Goal: Information Seeking & Learning: Learn about a topic

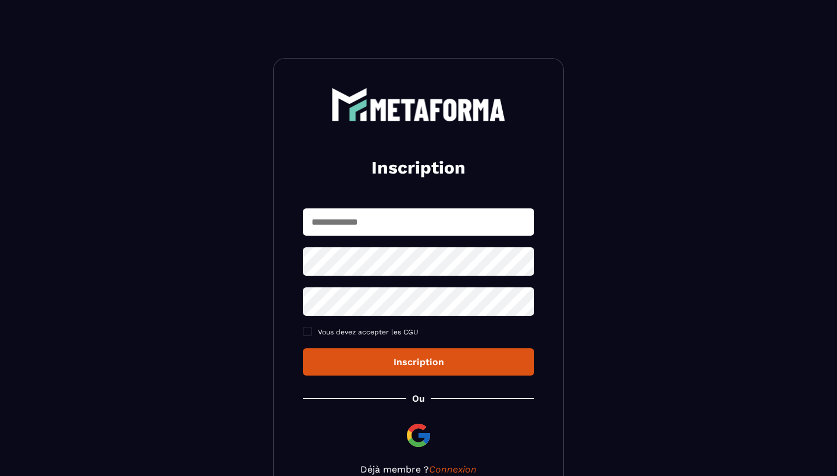
click at [359, 225] on input "text" at bounding box center [418, 222] width 231 height 27
type input "**********"
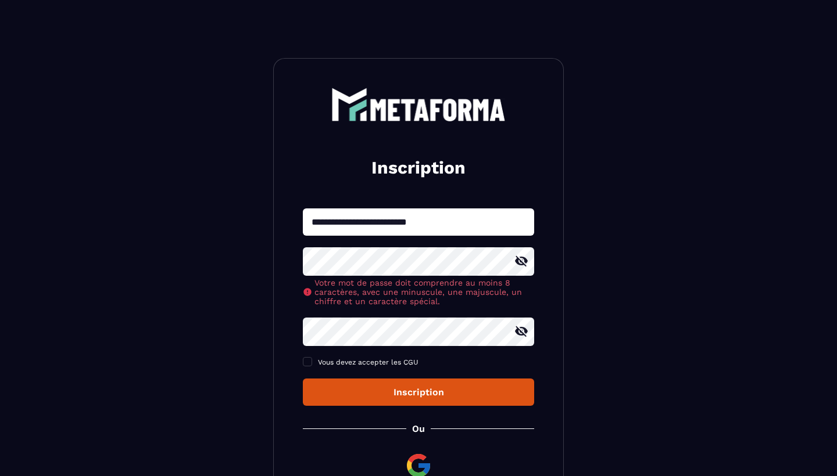
click at [256, 295] on section "**********" at bounding box center [418, 296] width 837 height 593
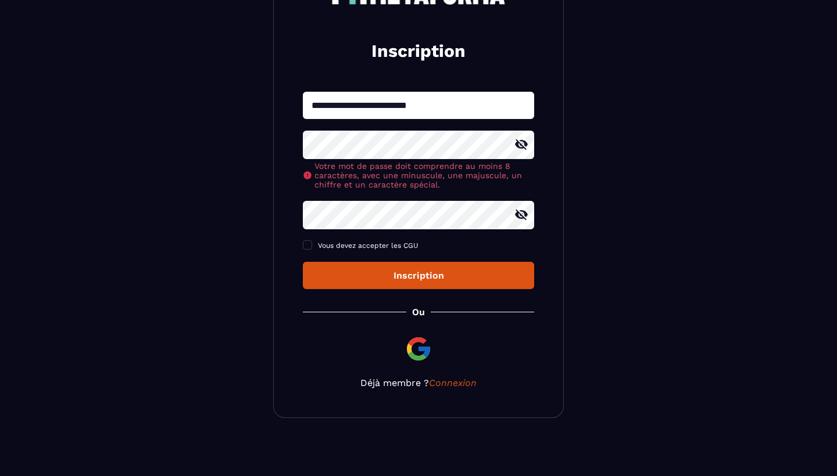
scroll to position [118, 0]
click at [450, 386] on link "Connexion" at bounding box center [453, 383] width 48 height 11
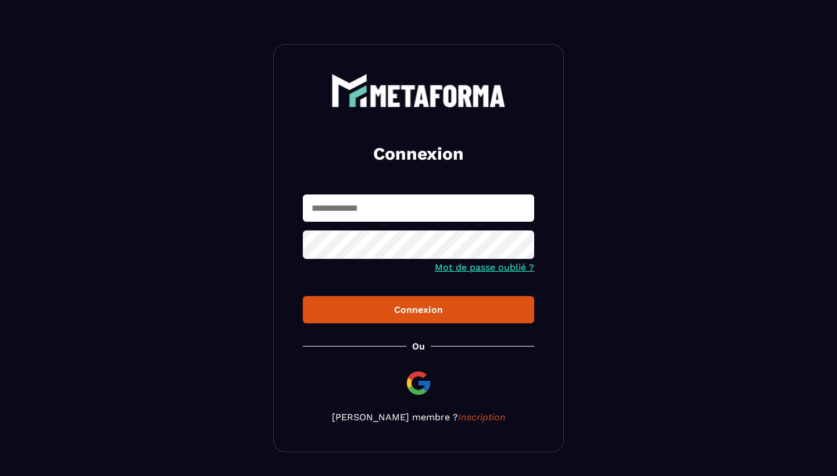
scroll to position [16, 0]
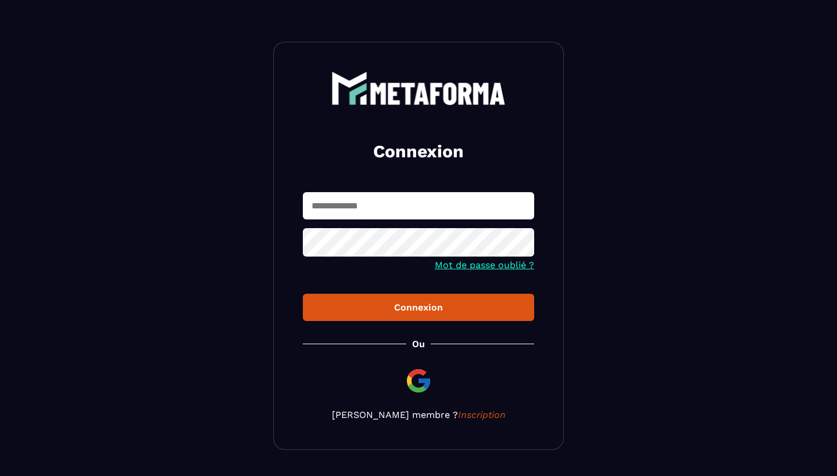
type input "**********"
click at [418, 309] on button "Connexion" at bounding box center [418, 307] width 231 height 27
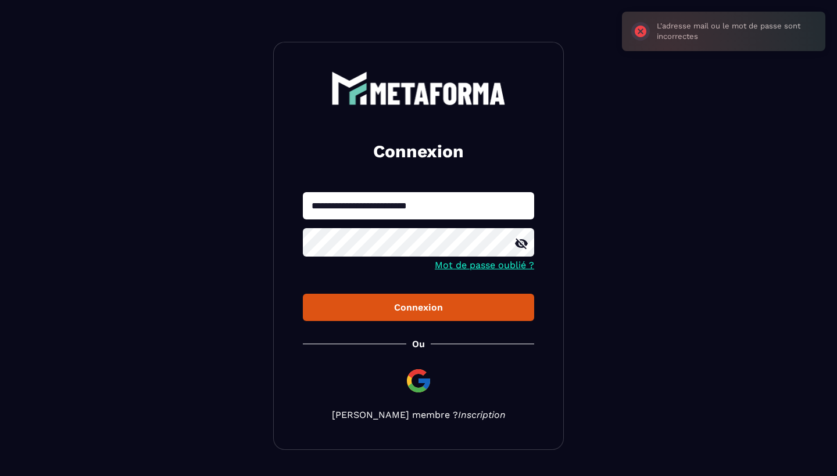
click at [453, 429] on div "**********" at bounding box center [418, 246] width 291 height 408
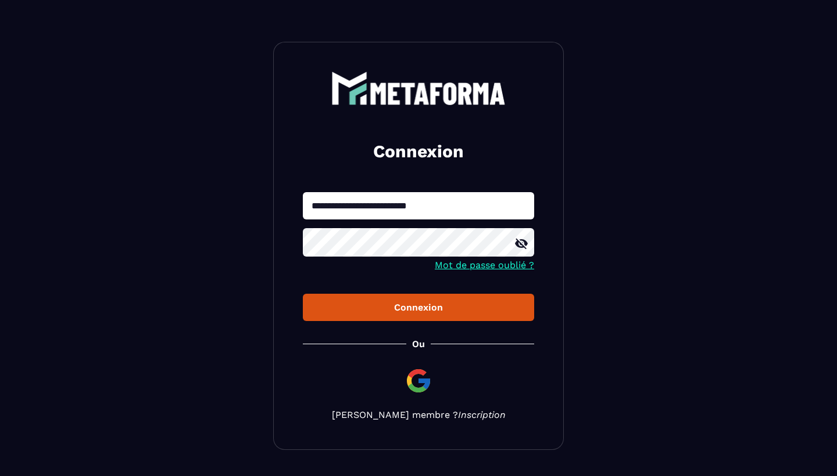
click at [472, 418] on link "Inscription" at bounding box center [482, 415] width 48 height 11
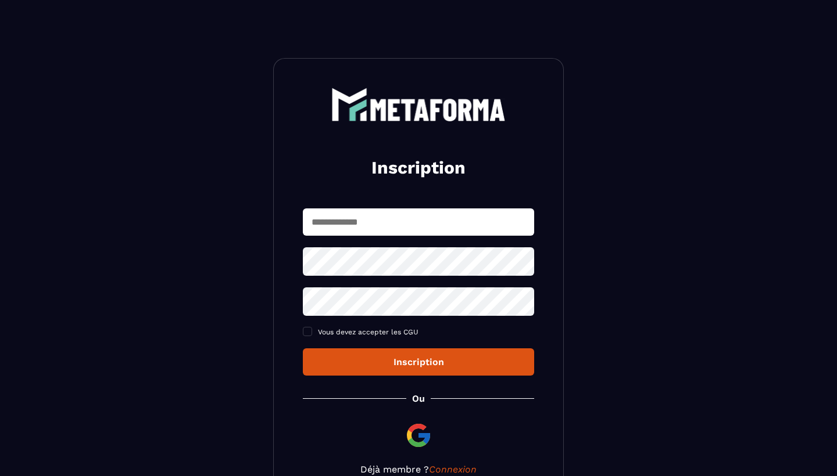
click at [385, 223] on input "text" at bounding box center [418, 222] width 231 height 27
type input "**********"
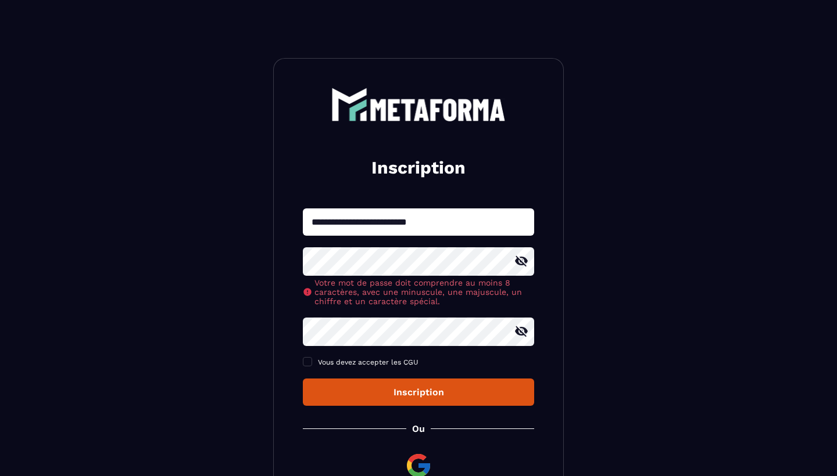
click at [439, 395] on div "Inscription" at bounding box center [418, 392] width 213 height 11
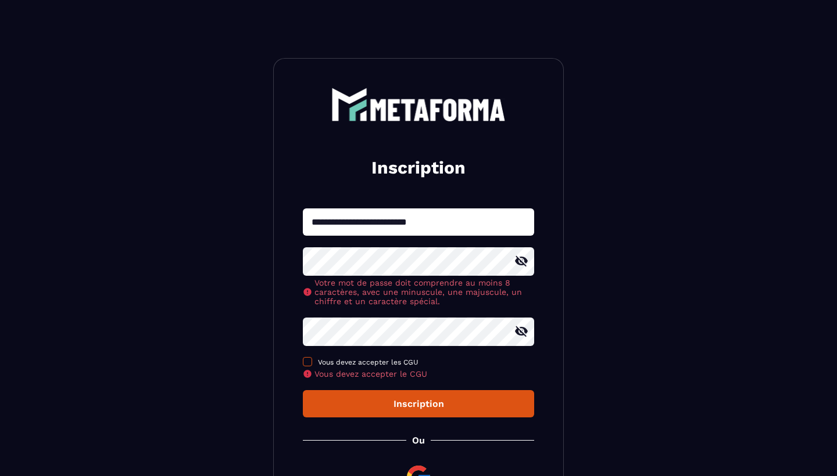
click at [310, 366] on span at bounding box center [307, 361] width 9 height 9
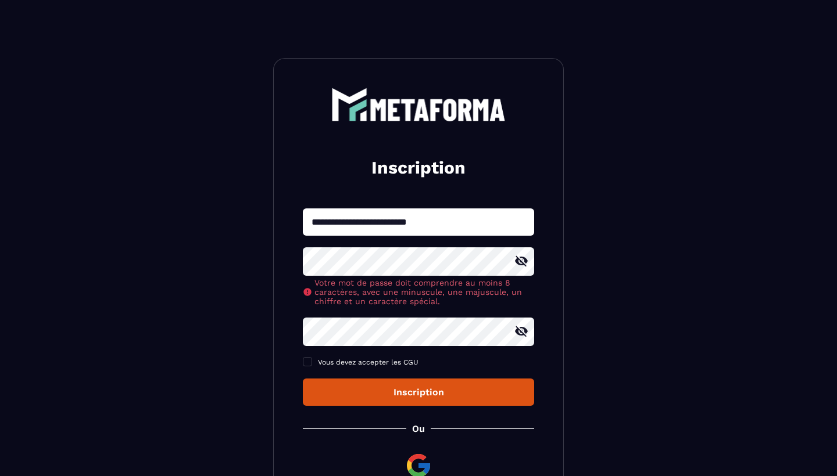
click at [383, 396] on div "Inscription" at bounding box center [418, 392] width 213 height 11
click at [284, 257] on div "**********" at bounding box center [418, 296] width 291 height 477
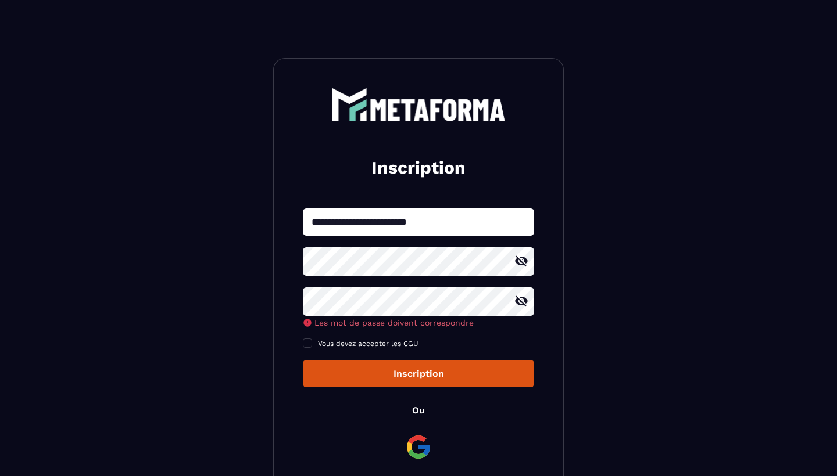
click at [522, 261] on icon at bounding box center [521, 262] width 14 height 14
click at [248, 296] on section "**********" at bounding box center [418, 287] width 837 height 575
click at [524, 299] on icon at bounding box center [521, 301] width 13 height 10
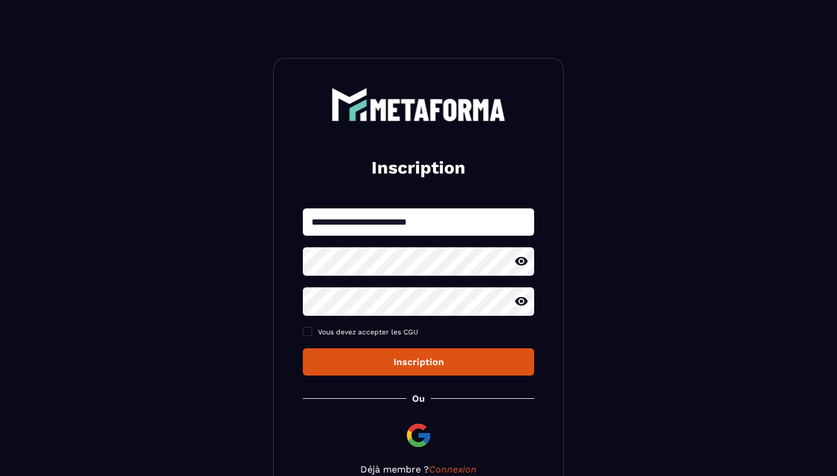
click at [471, 366] on div "Inscription" at bounding box center [418, 362] width 213 height 11
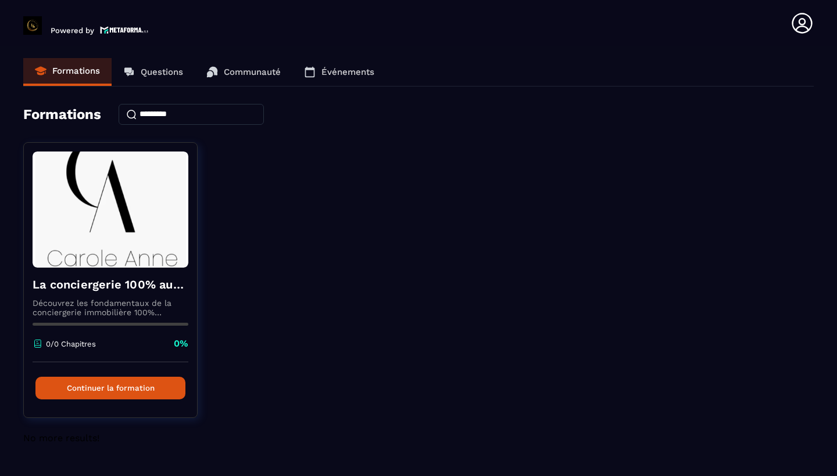
click at [87, 70] on p "Formations" at bounding box center [76, 71] width 48 height 10
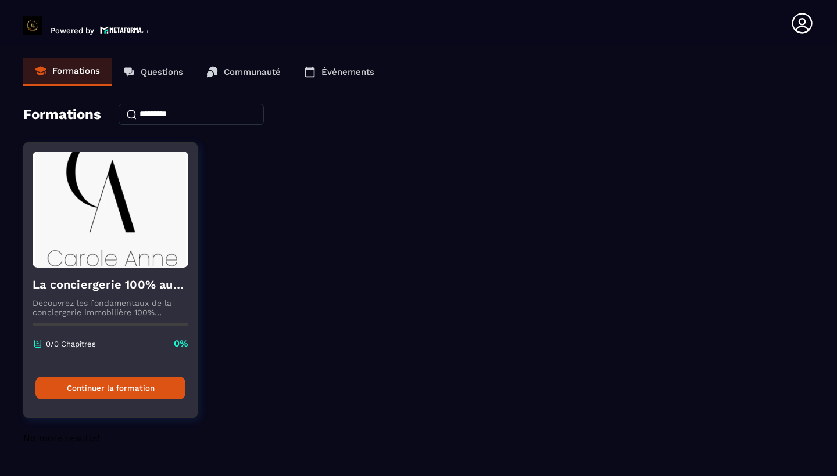
click at [113, 387] on button "Continuer la formation" at bounding box center [110, 388] width 150 height 23
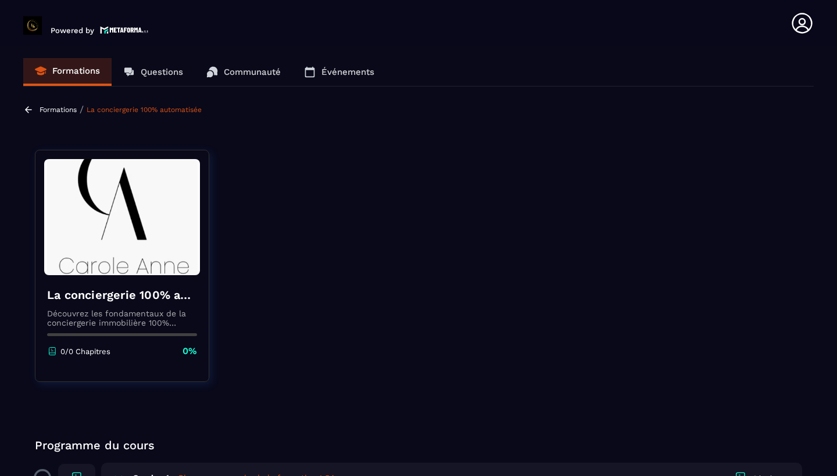
click at [111, 351] on div "0/0 Chapitres 0%" at bounding box center [122, 351] width 150 height 13
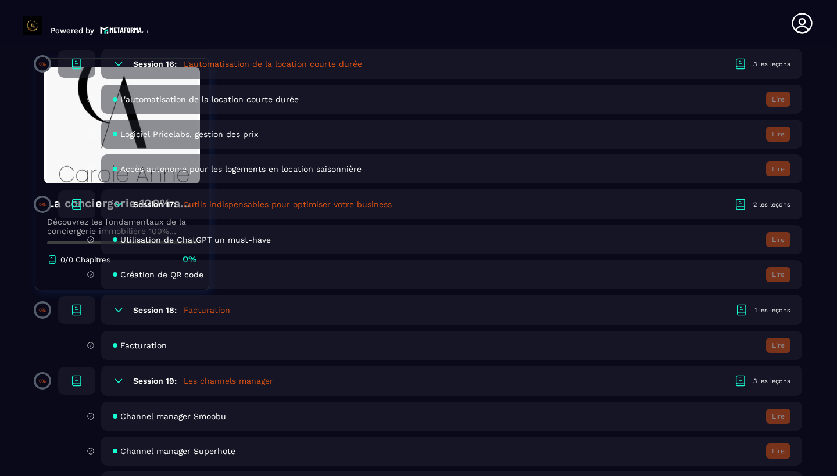
scroll to position [2526, 0]
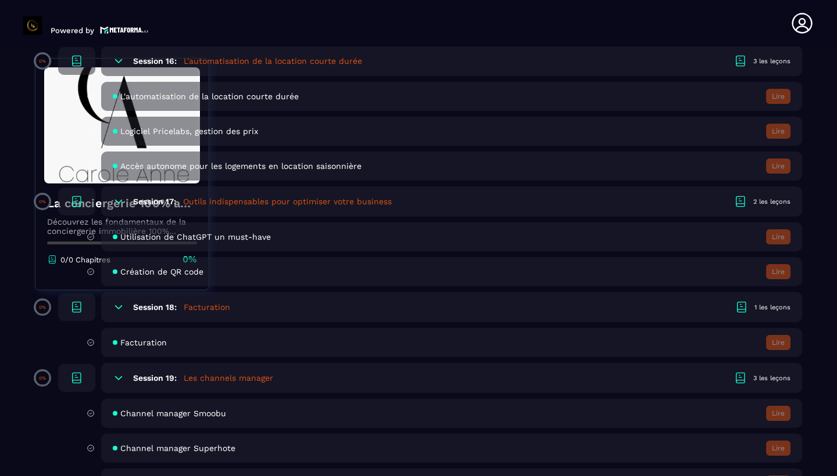
click at [207, 347] on div "Facturation Lire" at bounding box center [451, 342] width 701 height 29
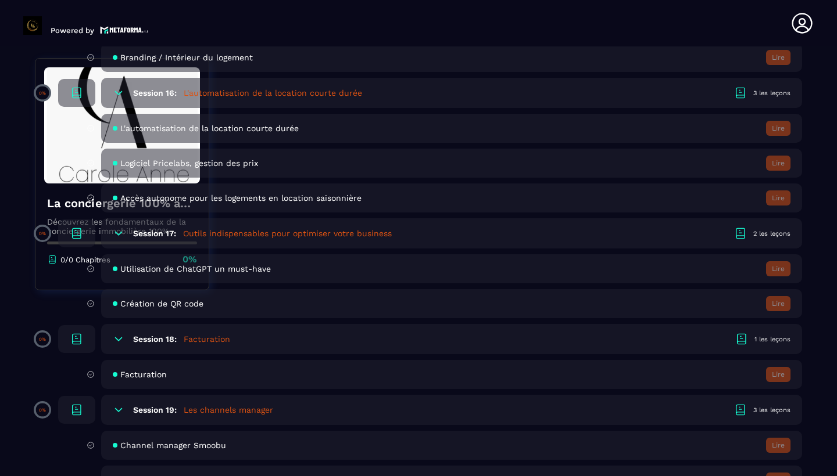
scroll to position [2488, 0]
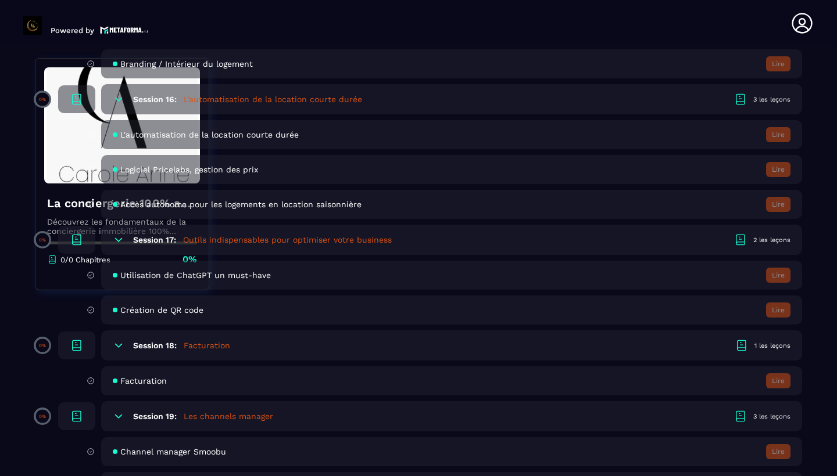
click at [156, 382] on span "Facturation" at bounding box center [143, 381] width 46 height 9
click at [744, 347] on icon at bounding box center [741, 346] width 14 height 14
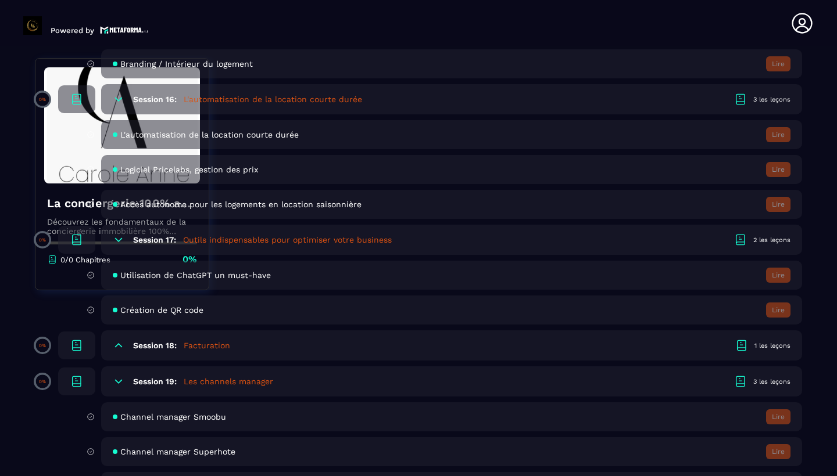
click at [744, 347] on icon at bounding box center [741, 346] width 14 height 14
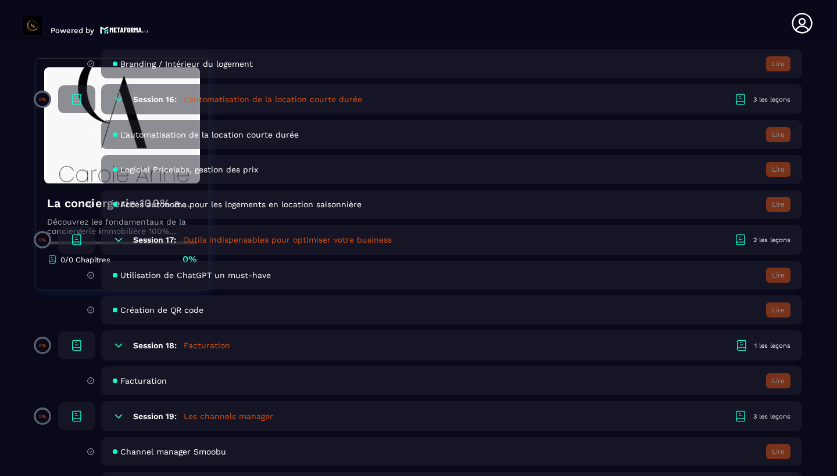
click at [90, 382] on icon at bounding box center [91, 381] width 8 height 10
click at [78, 348] on icon at bounding box center [77, 349] width 8 height 3
click at [622, 383] on div "Facturation Lire" at bounding box center [451, 381] width 701 height 29
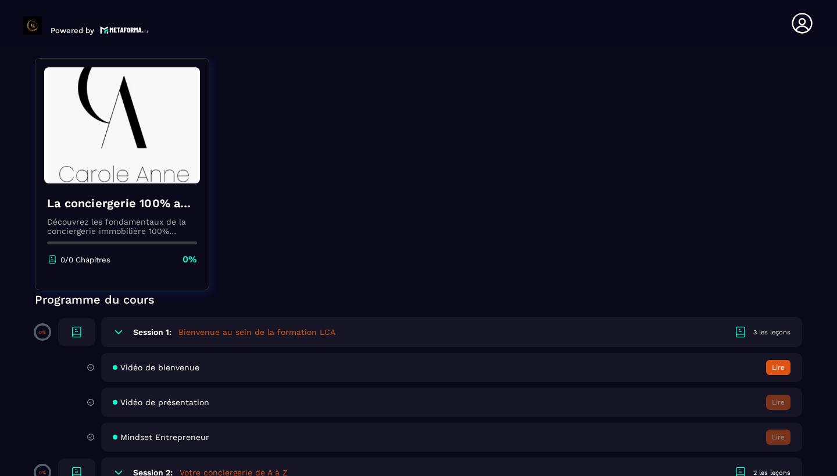
scroll to position [157, 0]
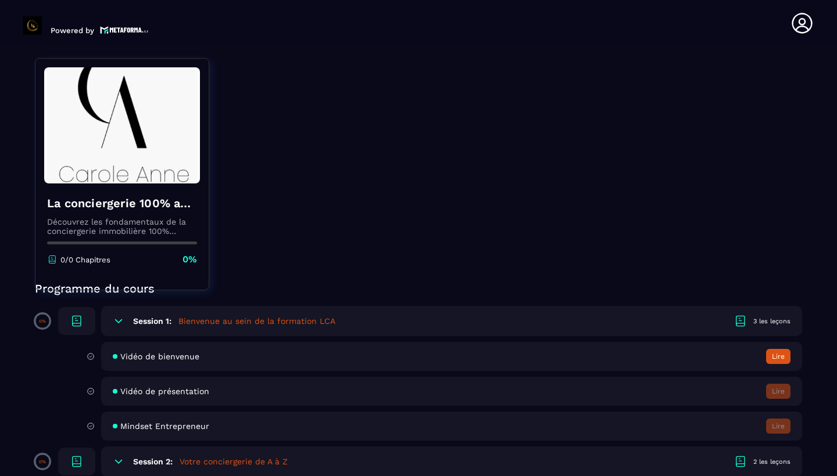
click at [776, 357] on button "Lire" at bounding box center [778, 356] width 24 height 15
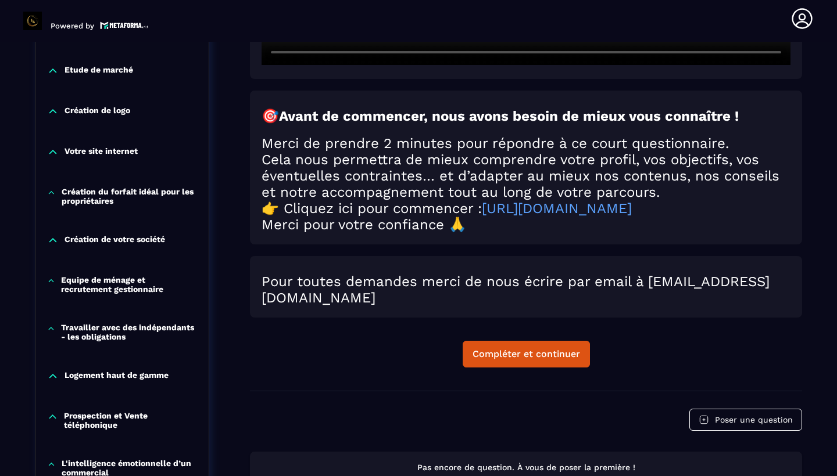
scroll to position [492, 0]
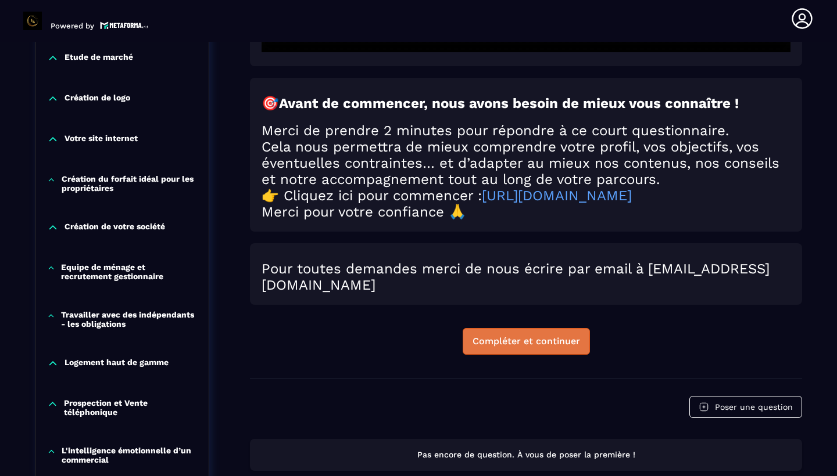
click at [540, 342] on button "Compléter et continuer" at bounding box center [526, 341] width 127 height 27
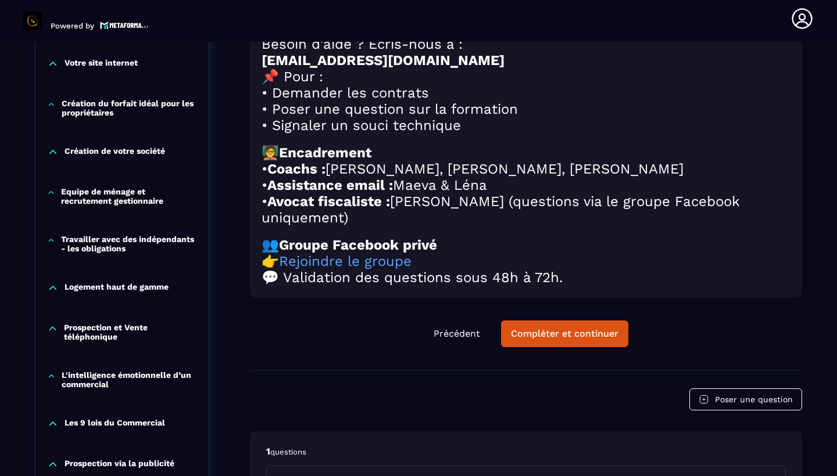
scroll to position [582, 0]
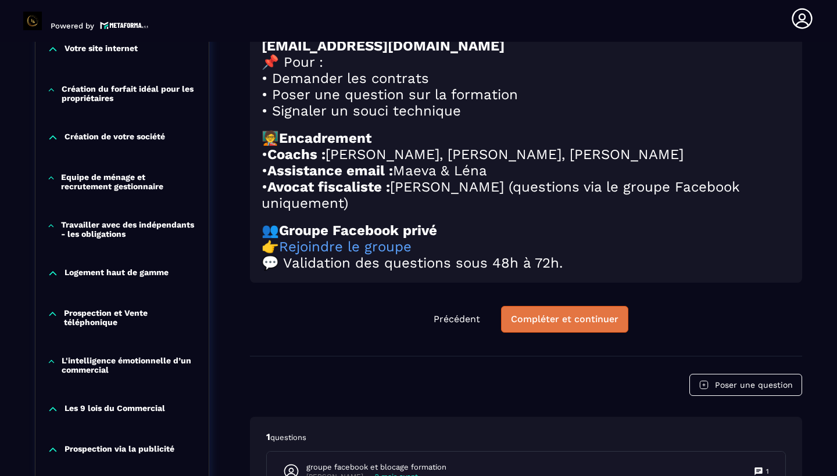
click at [562, 325] on div "Compléter et continuer" at bounding box center [564, 320] width 107 height 12
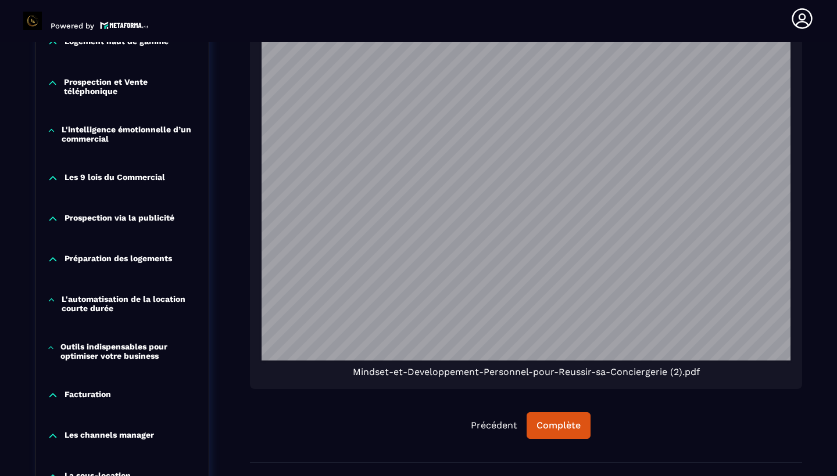
scroll to position [845, 0]
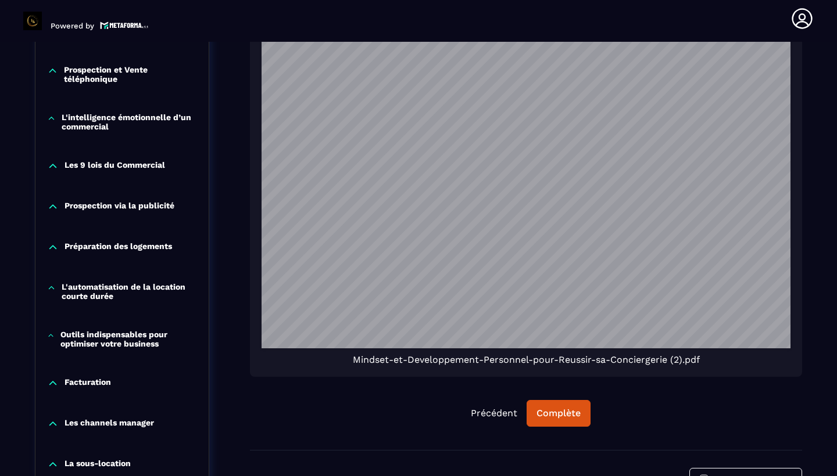
click at [95, 378] on p "Facturation" at bounding box center [87, 384] width 46 height 12
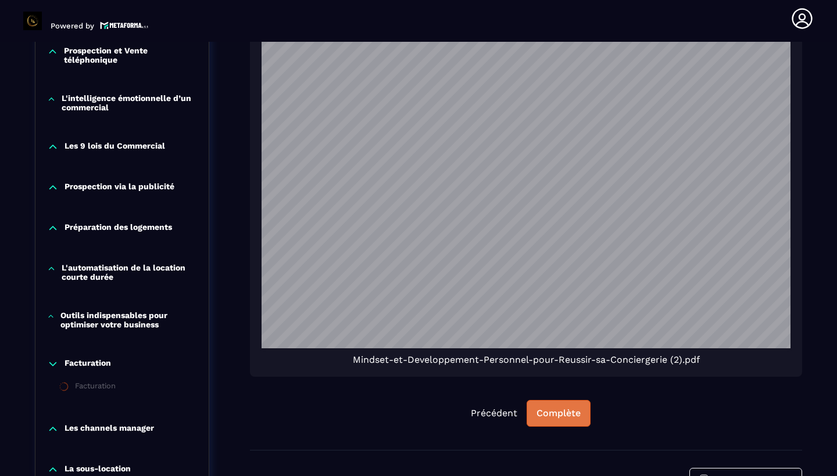
click at [571, 416] on div "Complète" at bounding box center [558, 414] width 44 height 12
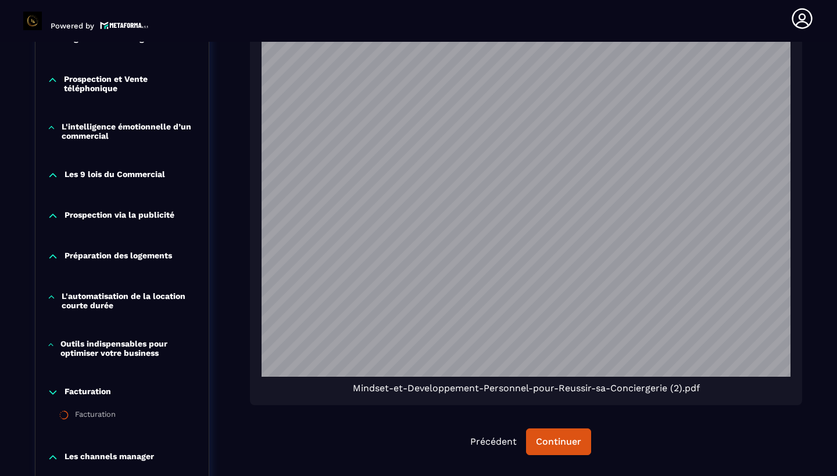
scroll to position [879, 0]
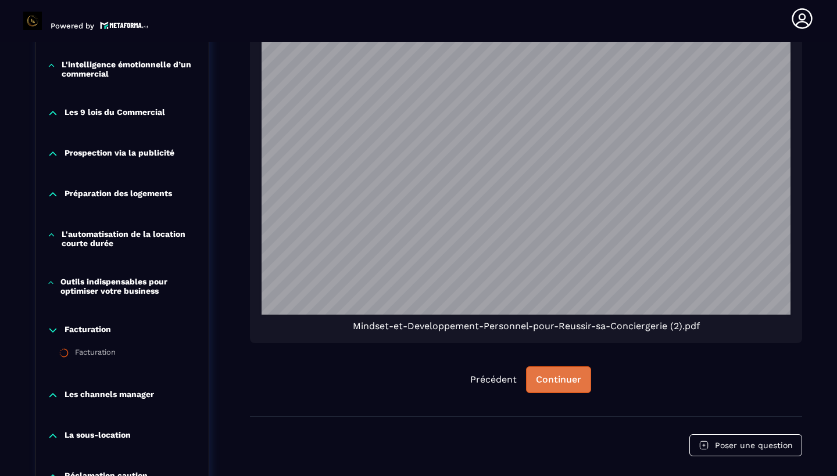
click at [574, 382] on div "Continuer" at bounding box center [558, 380] width 45 height 12
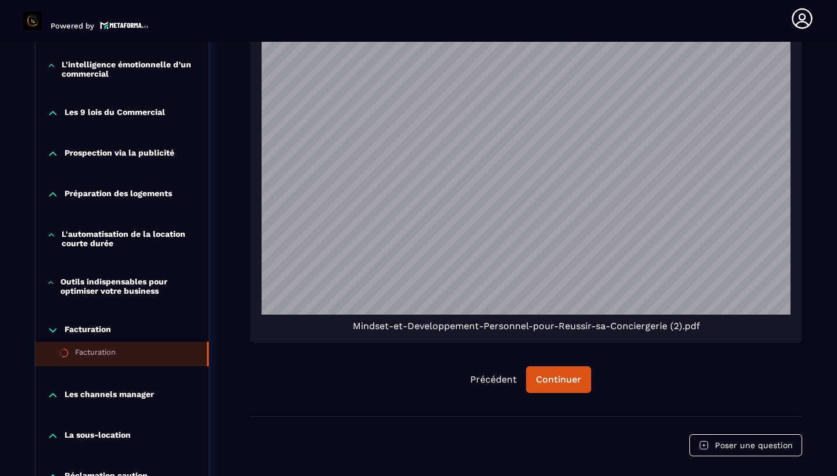
click at [113, 352] on div "Facturation" at bounding box center [95, 354] width 41 height 13
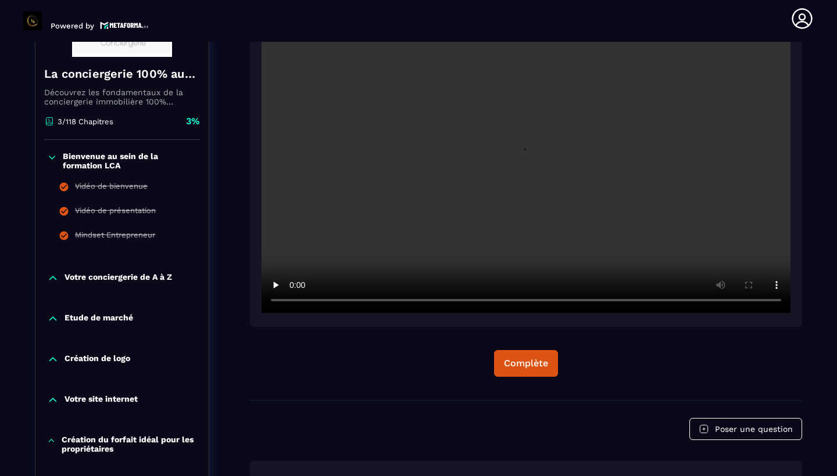
scroll to position [121, 0]
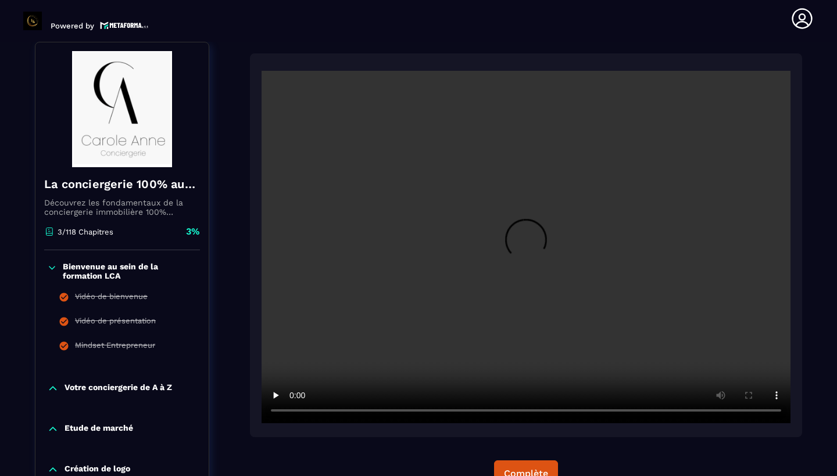
click at [531, 252] on video at bounding box center [525, 247] width 529 height 353
drag, startPoint x: 349, startPoint y: 410, endPoint x: 487, endPoint y: 417, distance: 137.9
click at [487, 417] on video at bounding box center [525, 247] width 529 height 353
drag, startPoint x: 487, startPoint y: 409, endPoint x: 532, endPoint y: 414, distance: 45.0
click at [532, 414] on video at bounding box center [525, 247] width 529 height 353
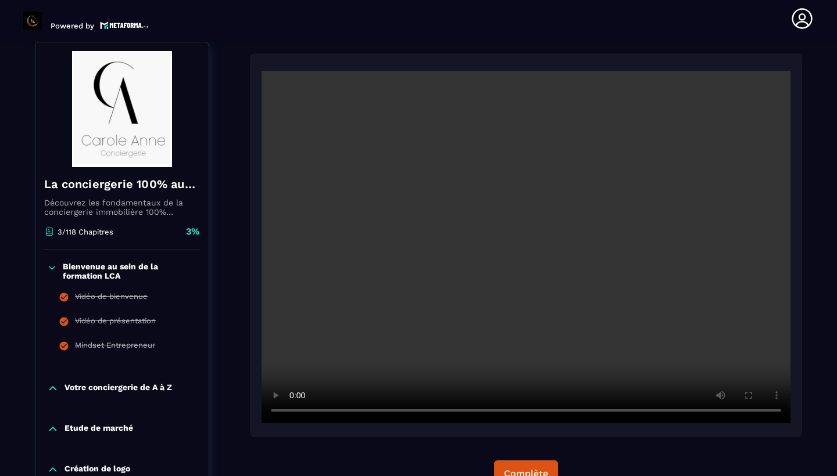
drag, startPoint x: 531, startPoint y: 408, endPoint x: 569, endPoint y: 410, distance: 38.4
click at [569, 410] on video at bounding box center [525, 247] width 529 height 353
drag, startPoint x: 571, startPoint y: 410, endPoint x: 600, endPoint y: 409, distance: 29.7
click at [600, 409] on video at bounding box center [525, 247] width 529 height 353
drag, startPoint x: 604, startPoint y: 411, endPoint x: 646, endPoint y: 407, distance: 42.1
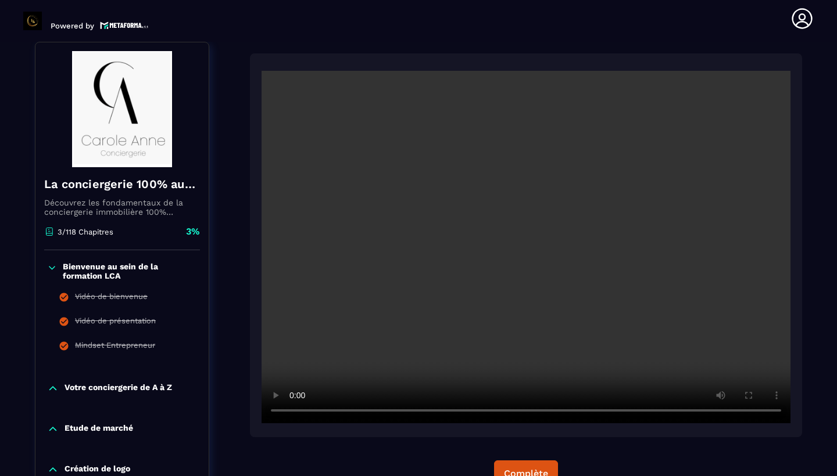
click at [646, 407] on video at bounding box center [525, 247] width 529 height 353
click at [648, 415] on video at bounding box center [525, 247] width 529 height 353
drag, startPoint x: 648, startPoint y: 411, endPoint x: 443, endPoint y: 386, distance: 206.6
click at [443, 386] on video at bounding box center [525, 247] width 529 height 353
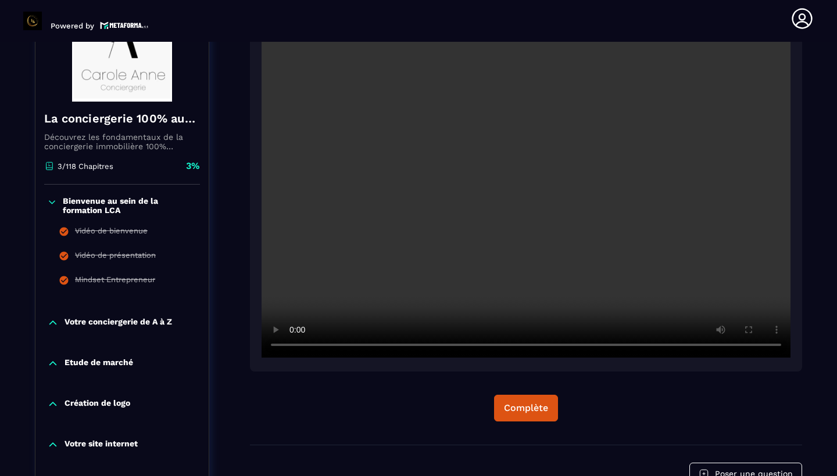
scroll to position [191, 0]
